Goal: Task Accomplishment & Management: Use online tool/utility

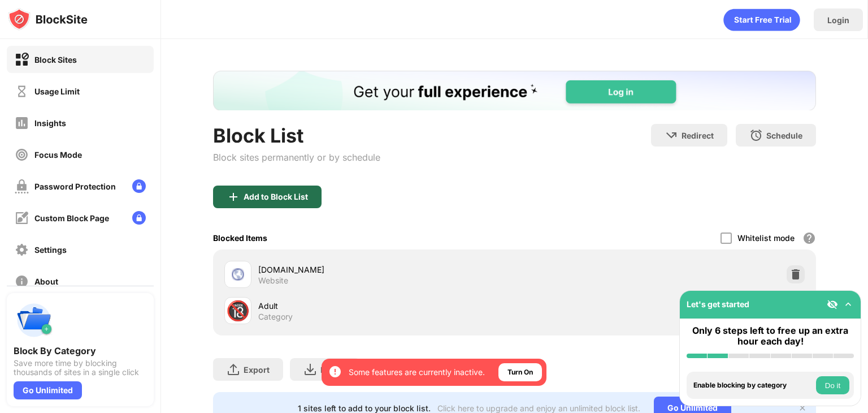
click at [249, 189] on div "Add to Block List" at bounding box center [267, 196] width 109 height 23
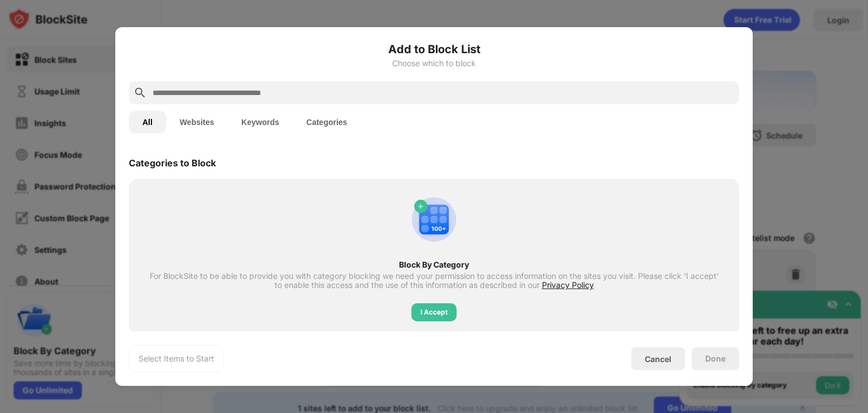
click at [202, 133] on button "Websites" at bounding box center [197, 122] width 62 height 23
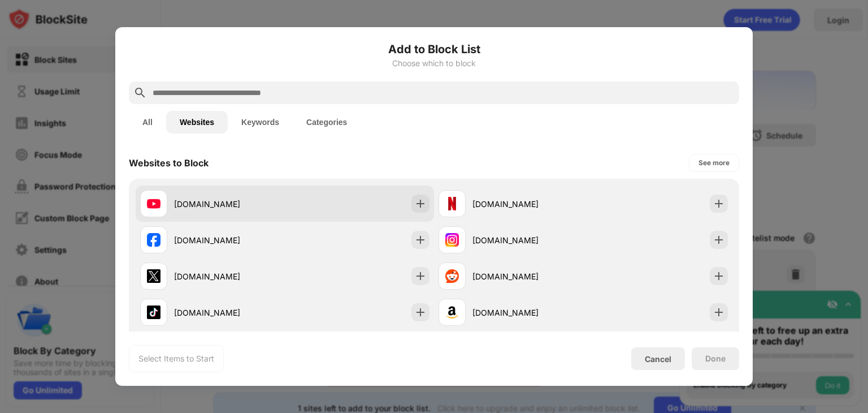
click at [261, 202] on div "[DOMAIN_NAME]" at bounding box center [229, 204] width 111 height 12
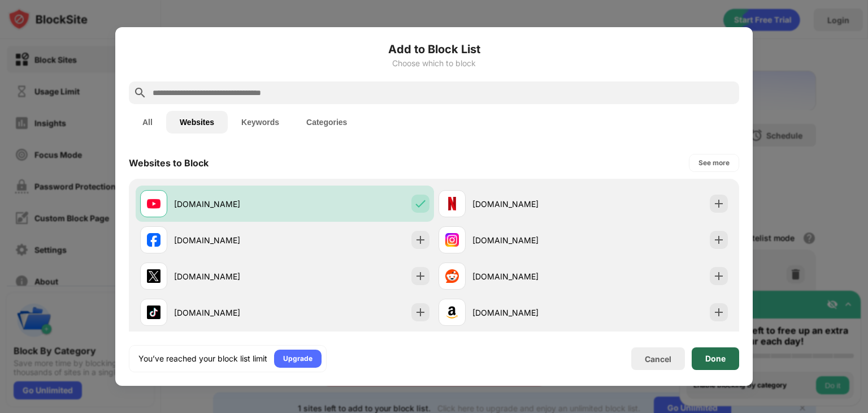
click at [705, 350] on div "Done" at bounding box center [715, 358] width 47 height 23
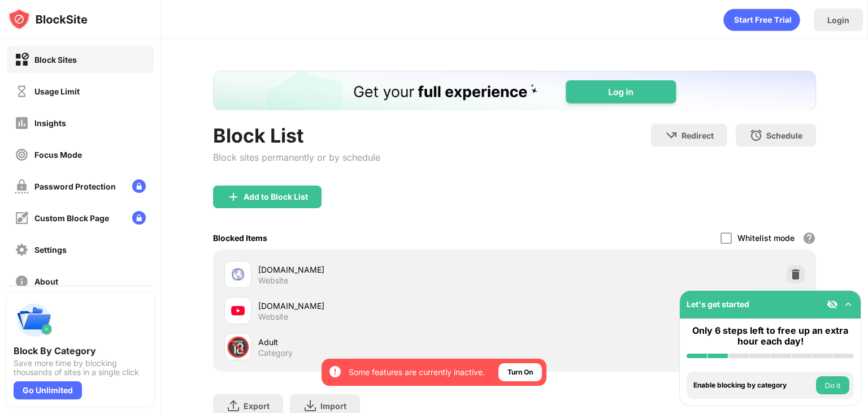
click at [846, 304] on img at bounding box center [848, 303] width 11 height 11
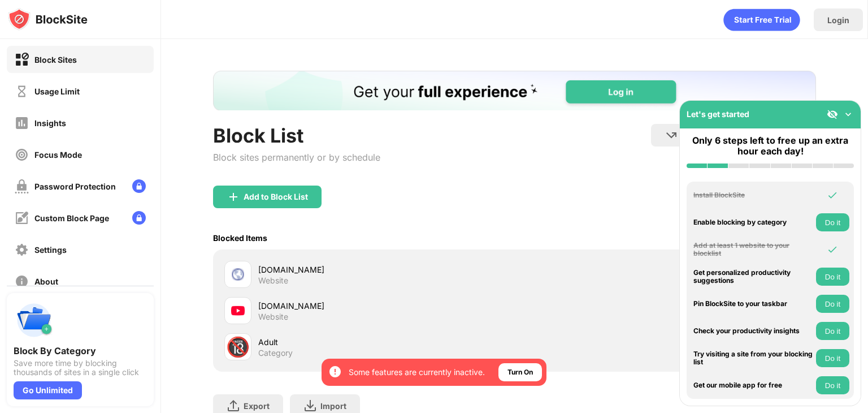
click at [585, 194] on div "Add to Block List" at bounding box center [514, 205] width 603 height 41
